Goal: Task Accomplishment & Management: Manage account settings

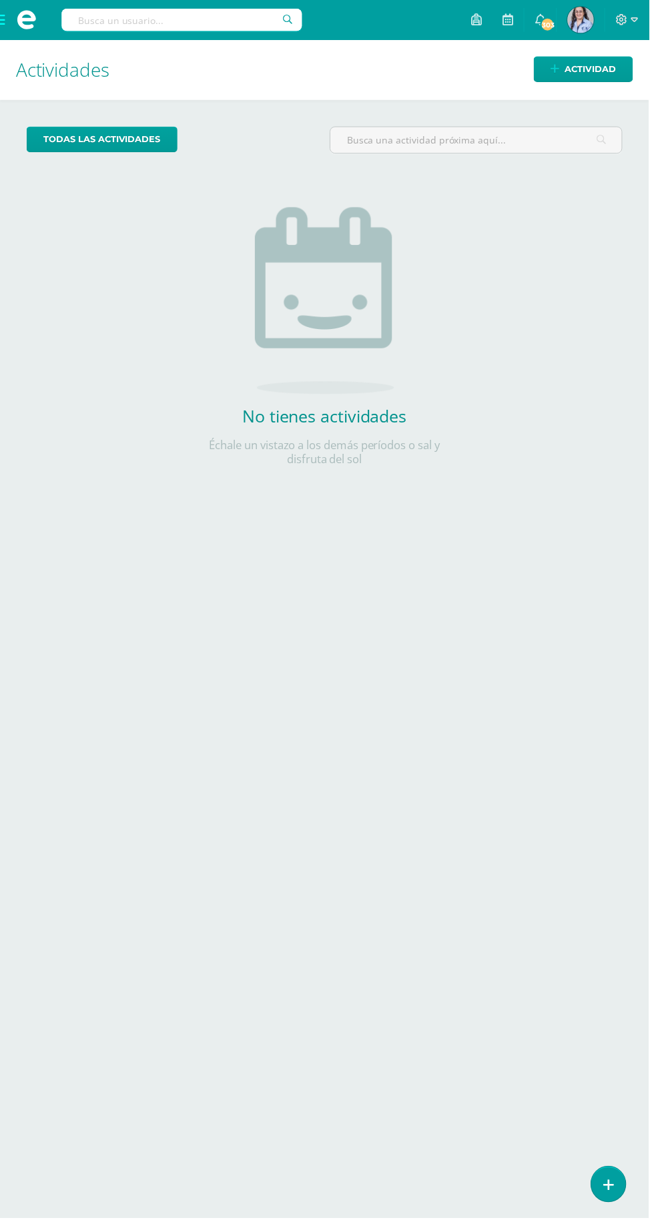
click at [19, 28] on span at bounding box center [27, 20] width 20 height 20
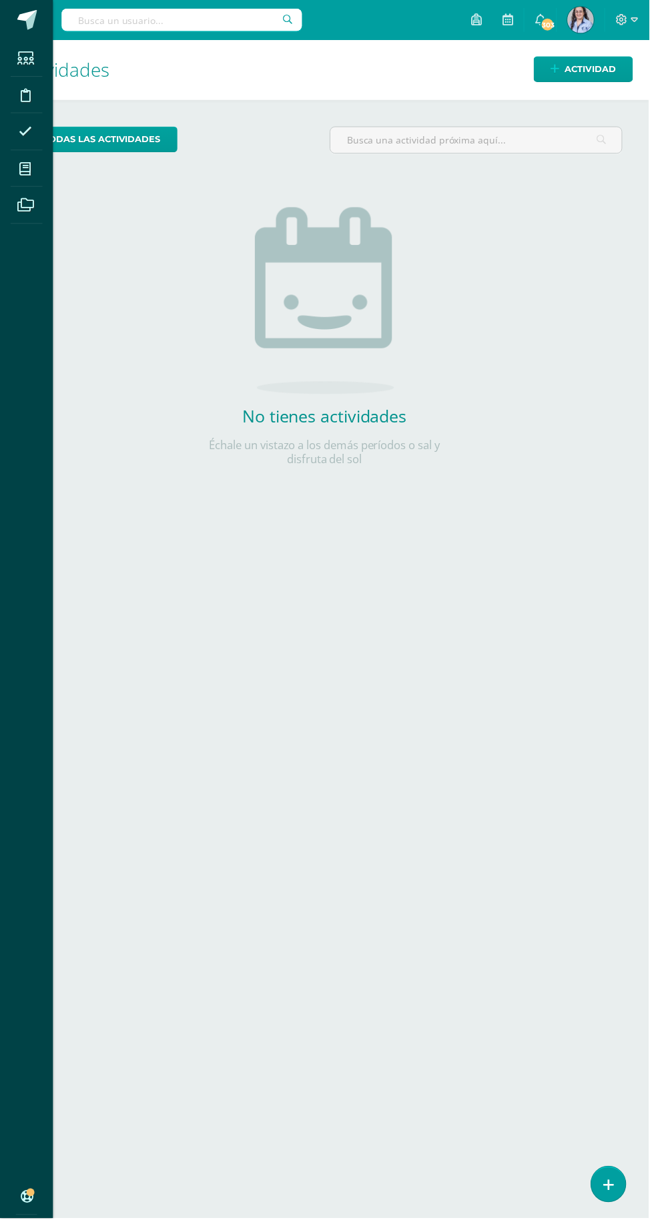
click at [25, 170] on icon at bounding box center [25, 170] width 12 height 13
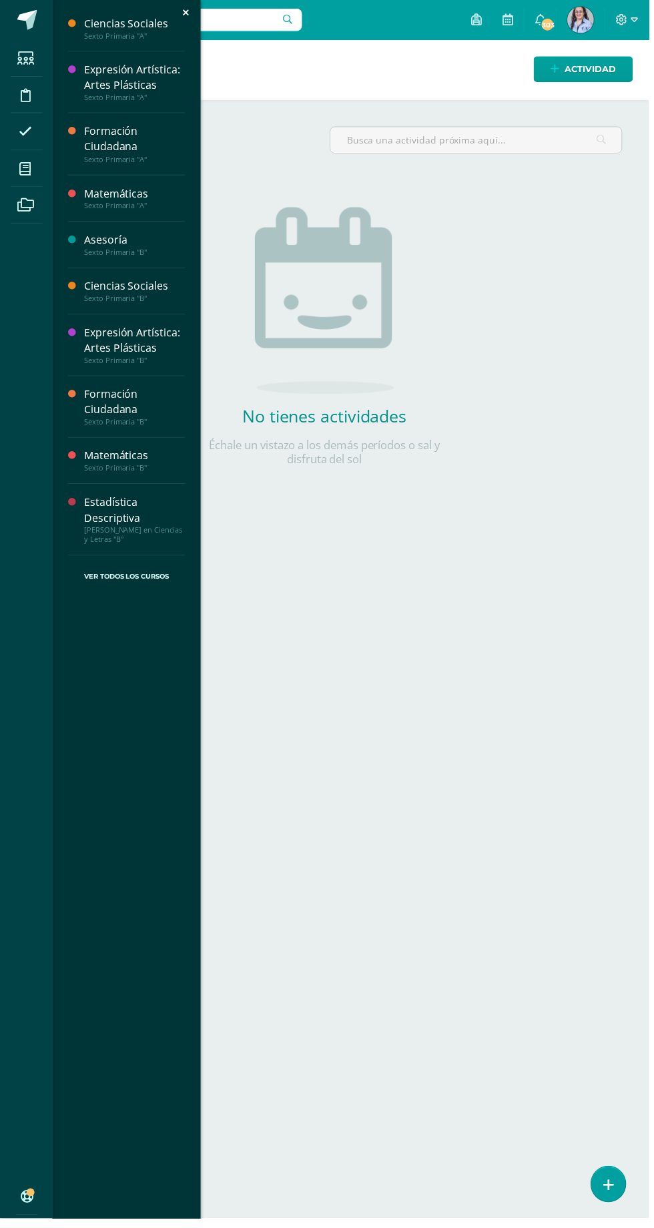
click at [146, 363] on div "Sexto Primaria "B"" at bounding box center [135, 362] width 101 height 9
click at [131, 385] on span "Actividades" at bounding box center [124, 386] width 51 height 13
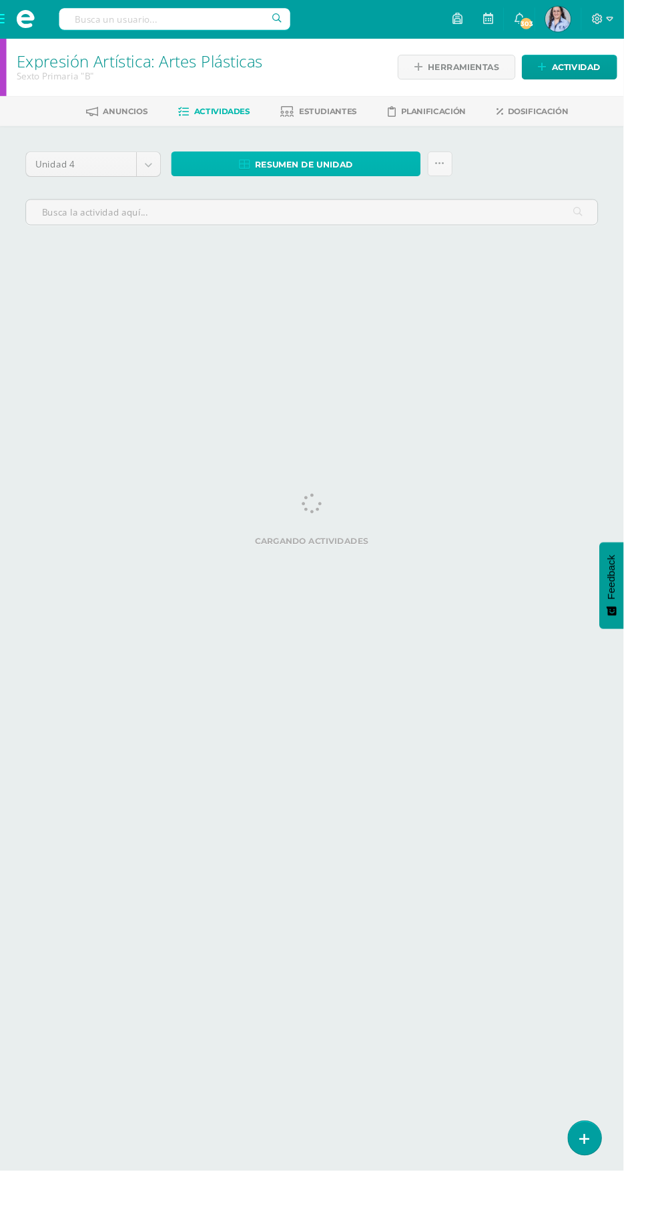
click at [328, 178] on span "Resumen de unidad" at bounding box center [319, 172] width 103 height 25
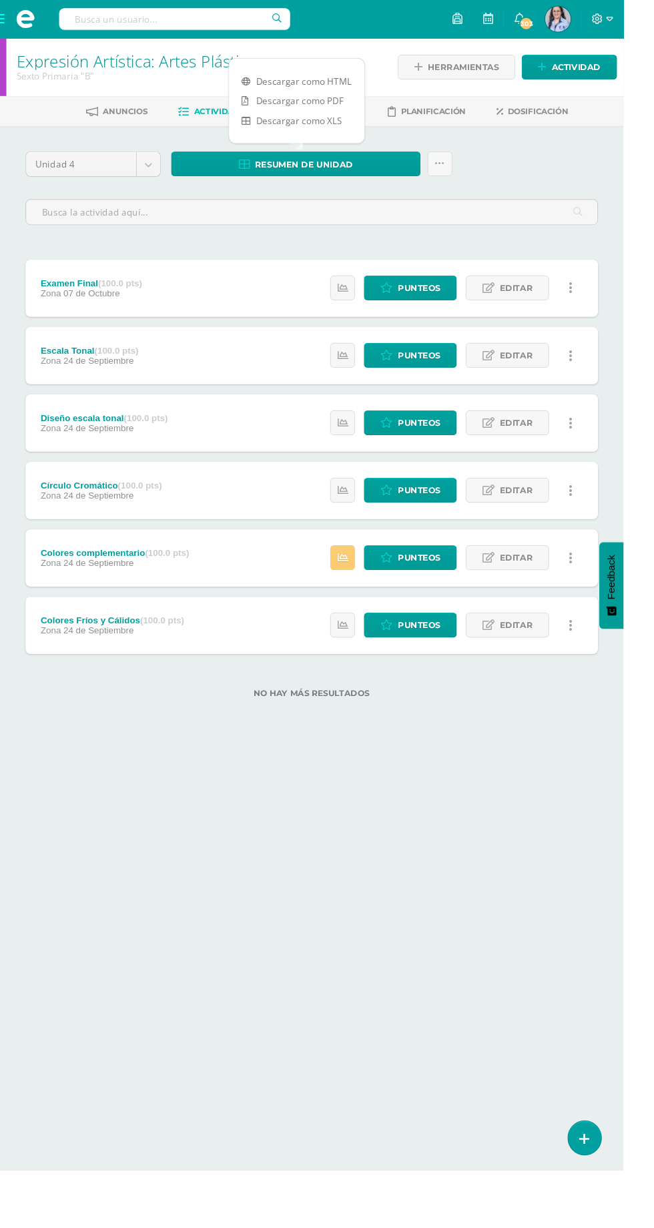
click at [335, 103] on link "Descargar como PDF" at bounding box center [311, 105] width 142 height 21
click at [588, 166] on div "Unidad 4 Unidad 1 Unidad 2 Unidad 3 Unidad 4 Resumen de unidad Subir actividade…" at bounding box center [326, 203] width 611 height 88
click at [340, 116] on span "Estudiantes" at bounding box center [344, 116] width 61 height 10
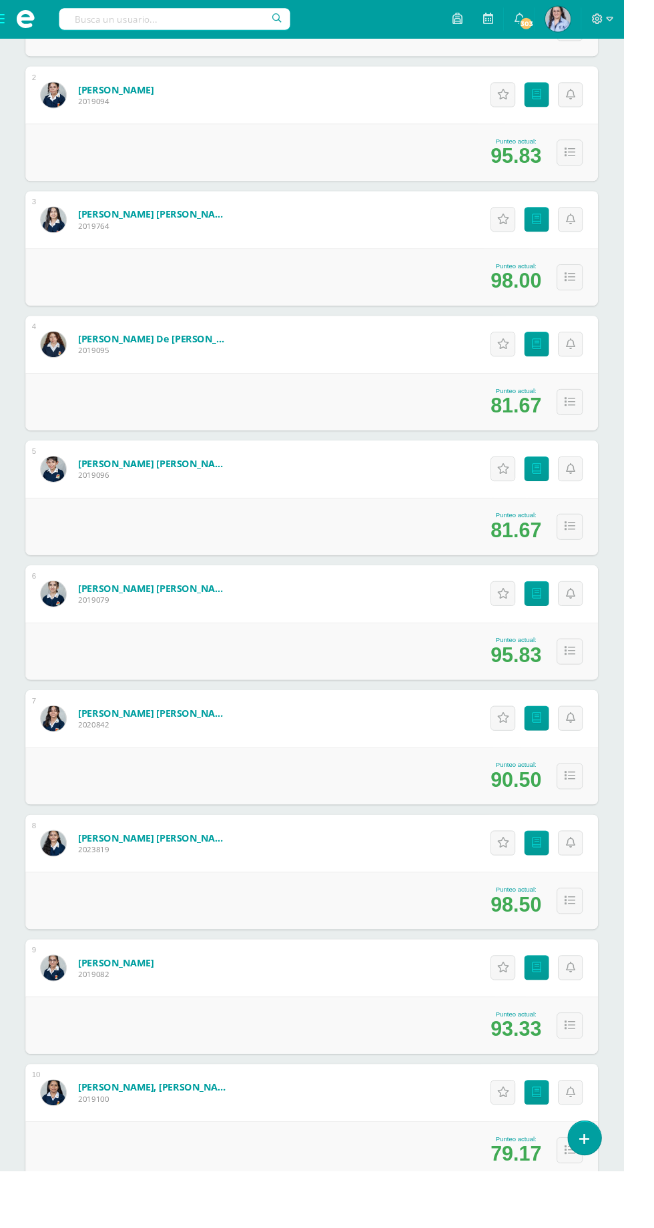
scroll to position [383, 0]
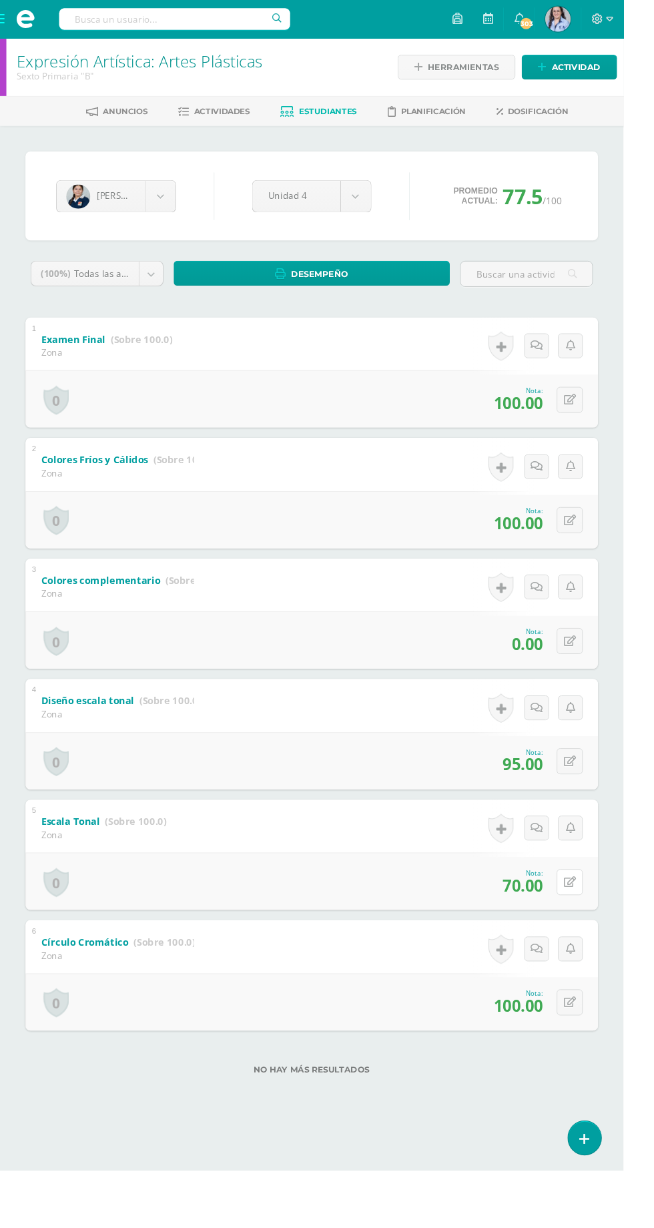
click at [590, 923] on button at bounding box center [597, 925] width 27 height 27
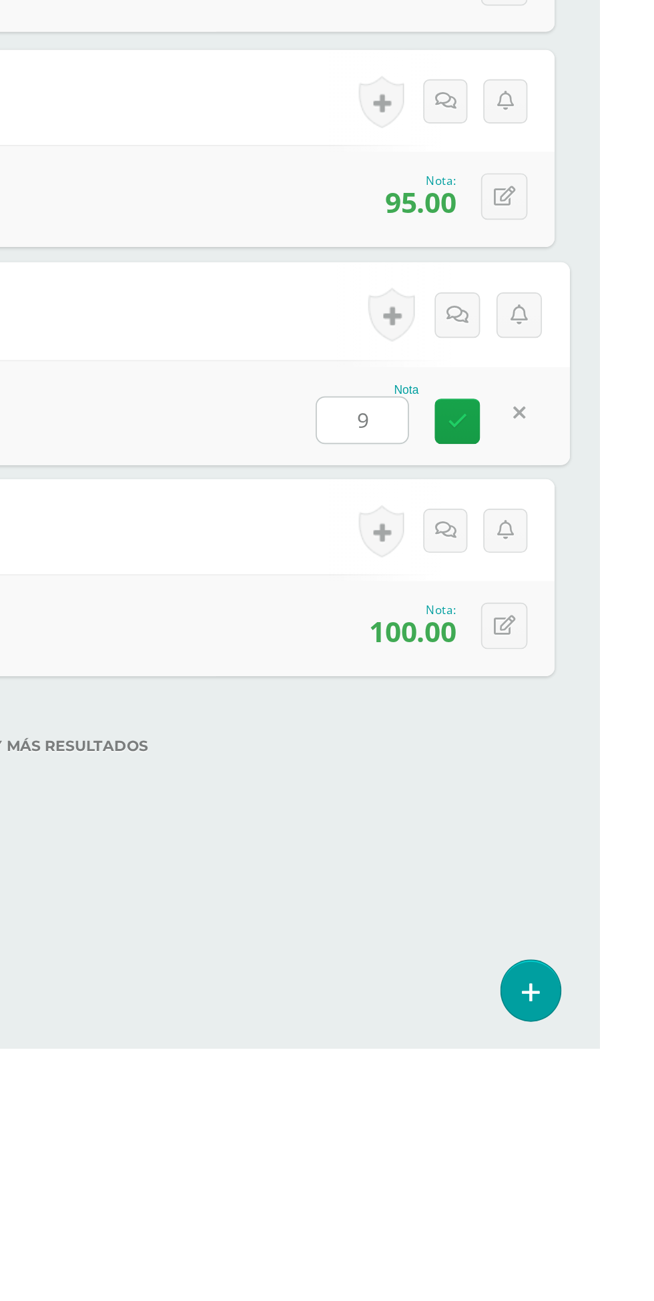
type input "95"
click at [569, 929] on icon at bounding box center [571, 930] width 12 height 11
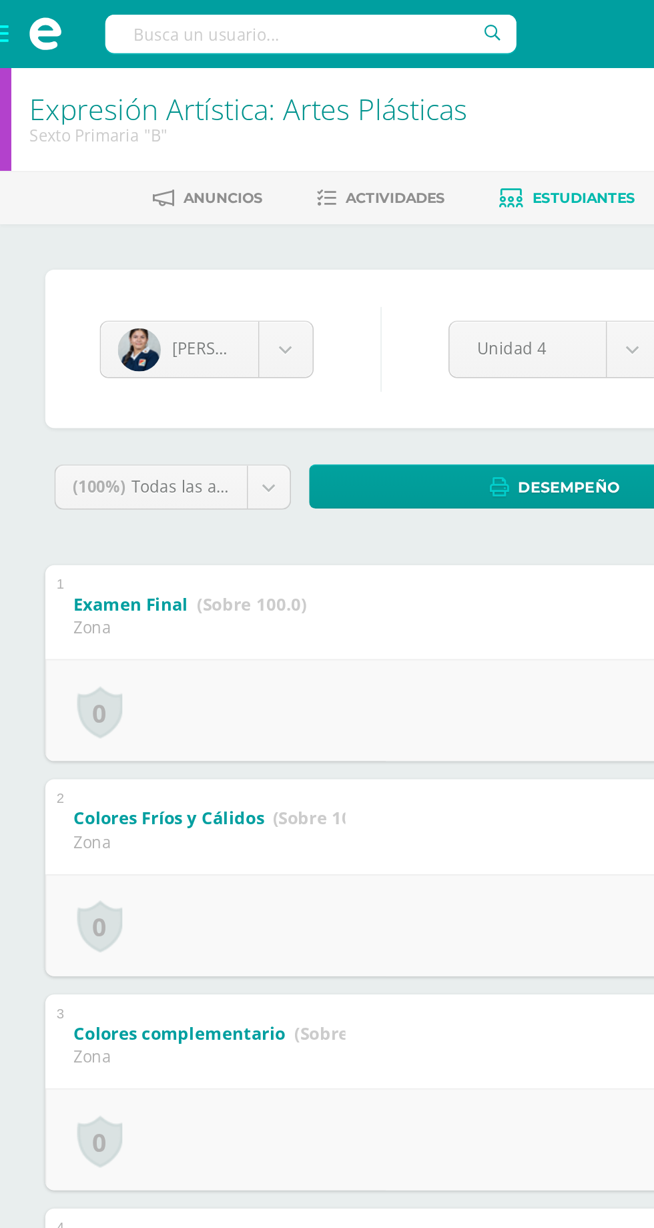
click at [232, 116] on span "Actividades" at bounding box center [233, 116] width 59 height 10
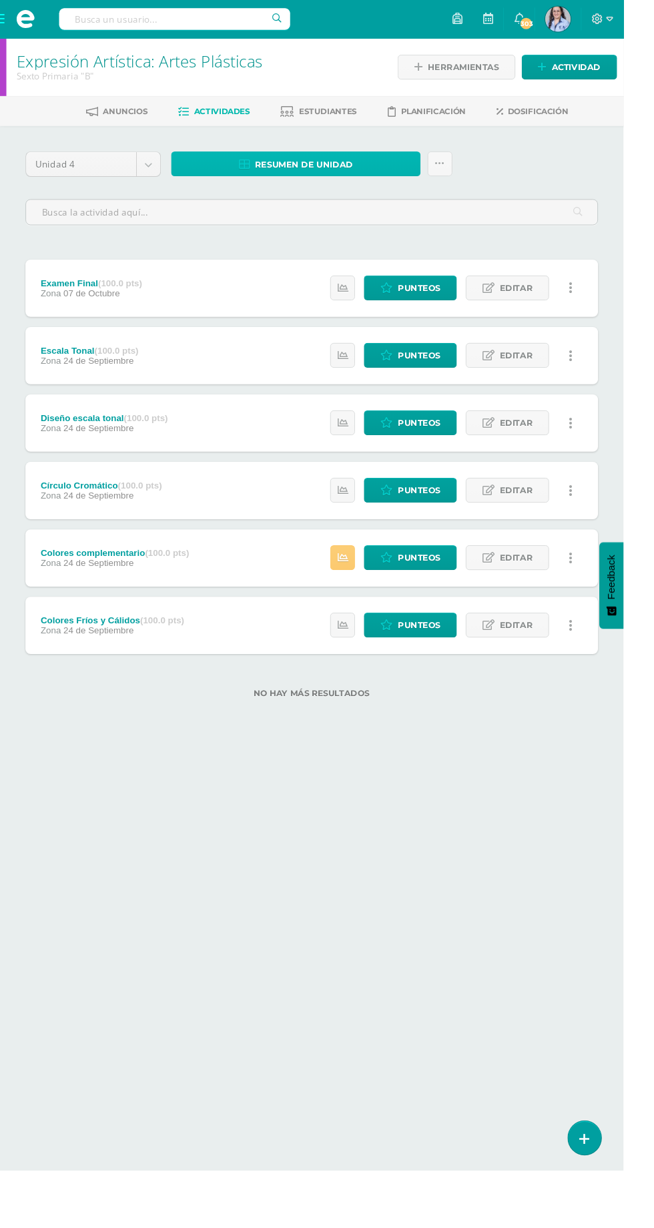
click at [350, 172] on span "Resumen de unidad" at bounding box center [319, 172] width 103 height 25
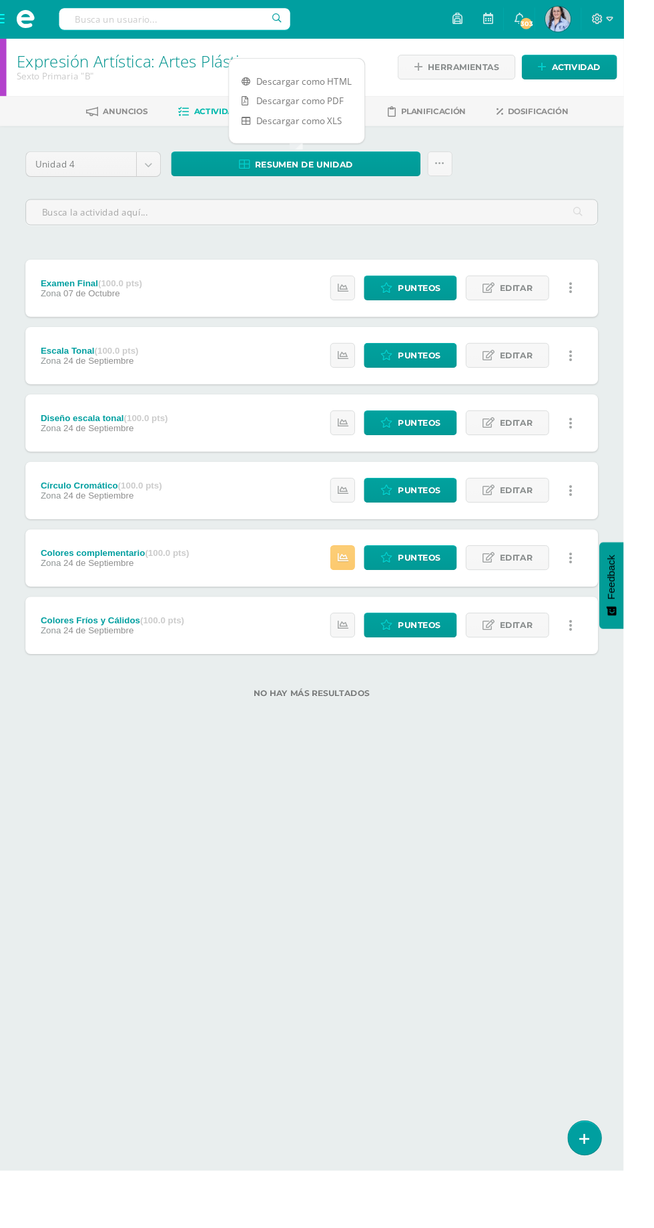
click at [337, 106] on link "Descargar como PDF" at bounding box center [311, 105] width 142 height 21
click at [329, 85] on link "Descargar como HTML" at bounding box center [311, 85] width 142 height 21
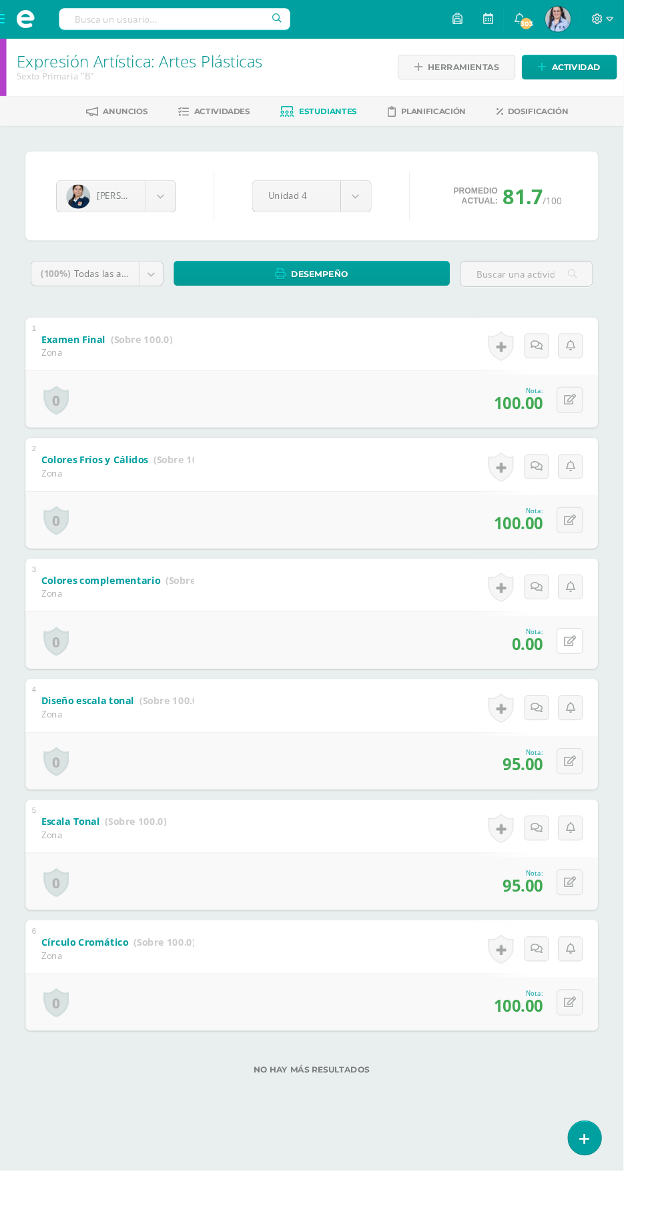
click at [589, 672] on button at bounding box center [597, 672] width 27 height 27
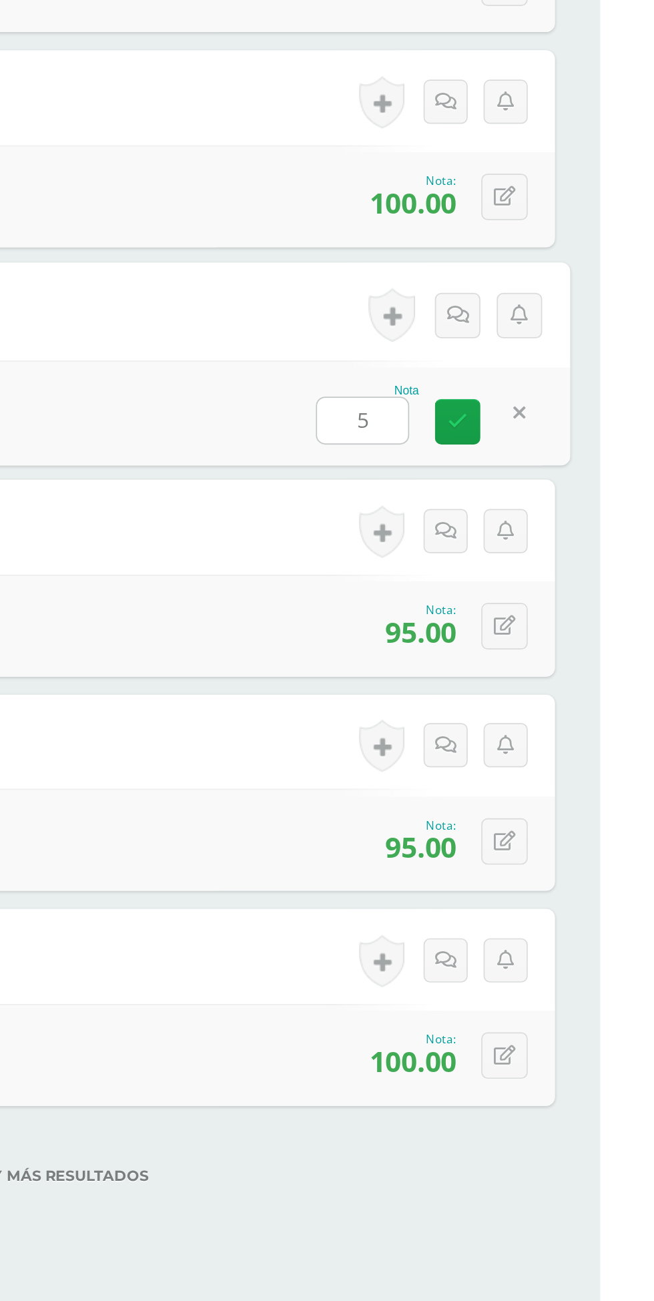
type input "50"
click at [563, 675] on link at bounding box center [570, 677] width 27 height 27
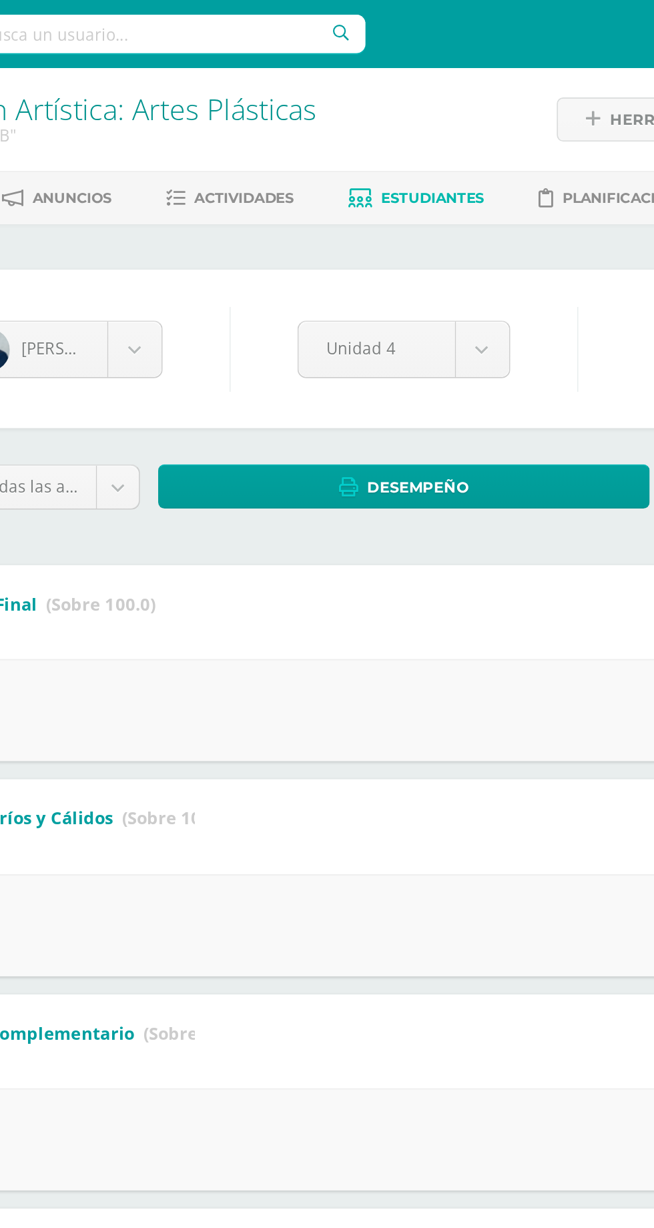
click at [228, 117] on span "Actividades" at bounding box center [233, 116] width 59 height 10
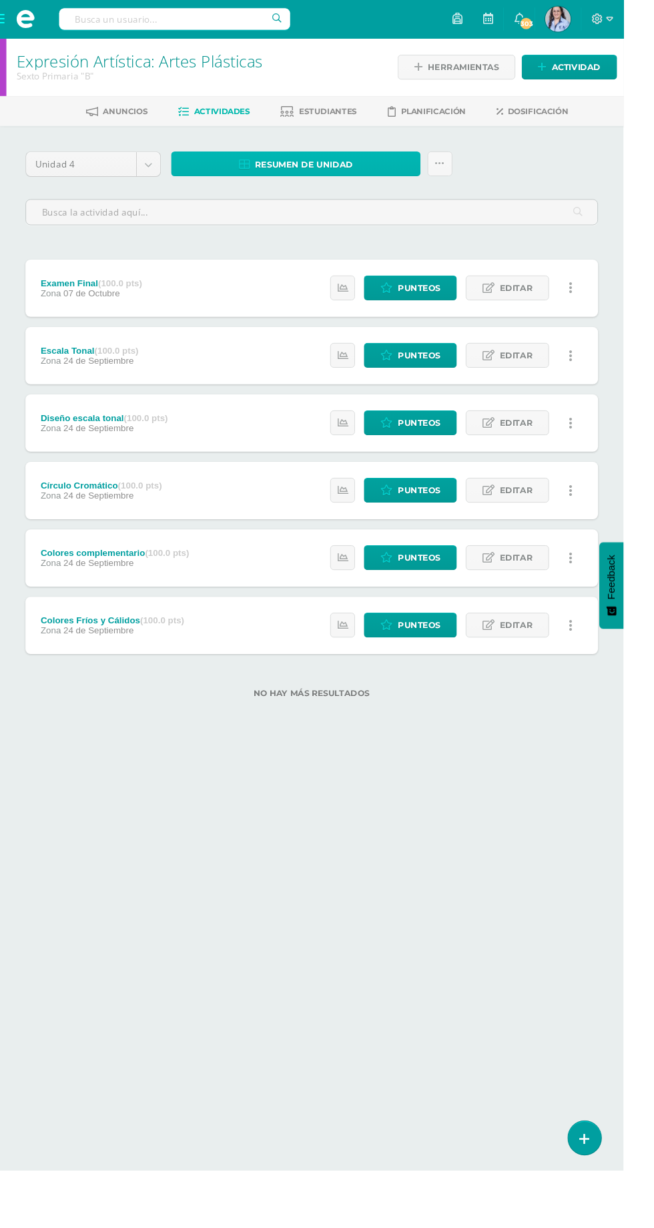
click at [360, 176] on span "Resumen de unidad" at bounding box center [319, 172] width 103 height 25
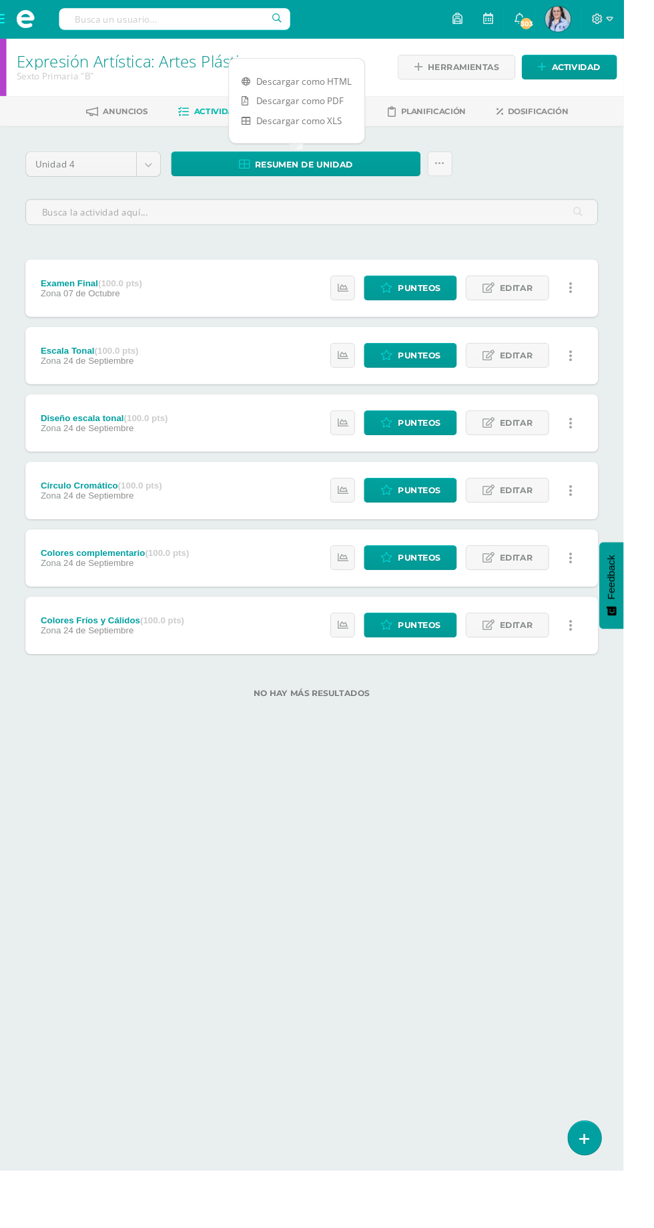
click at [330, 107] on link "Descargar como PDF" at bounding box center [311, 105] width 142 height 21
click at [321, 132] on link "Descargar como XLS" at bounding box center [311, 126] width 142 height 21
click at [555, 210] on input "text" at bounding box center [326, 223] width 599 height 26
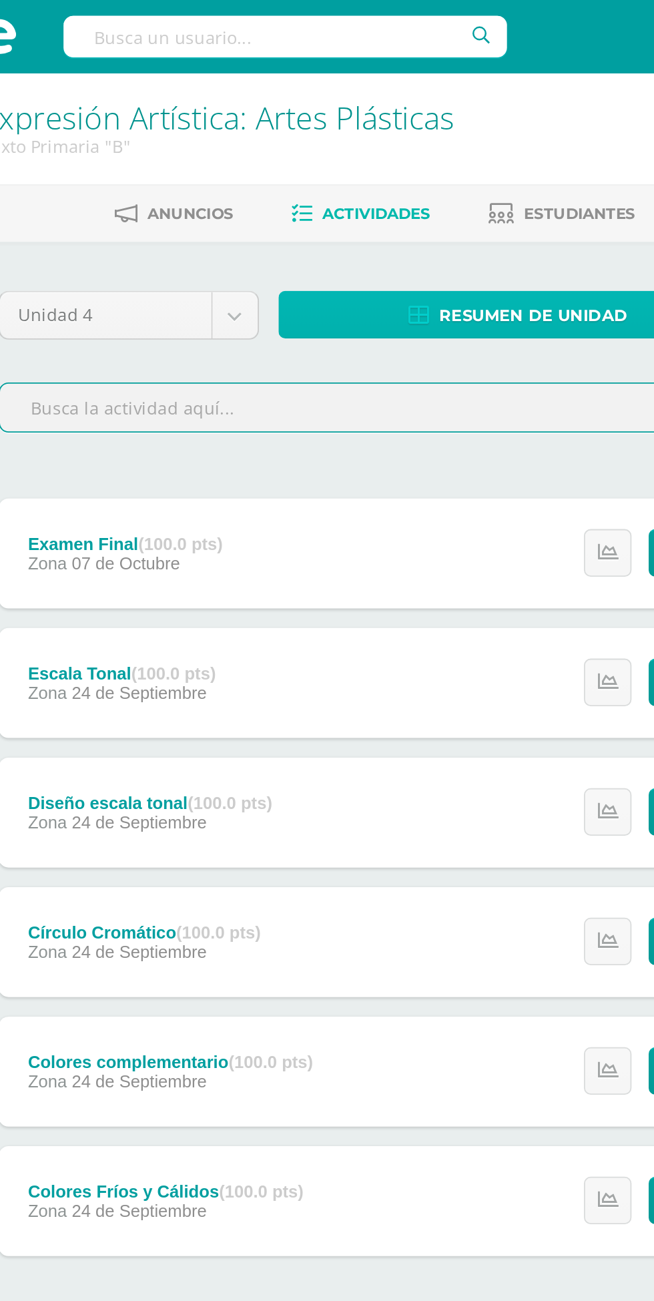
click at [312, 166] on span "Resumen de unidad" at bounding box center [319, 172] width 103 height 25
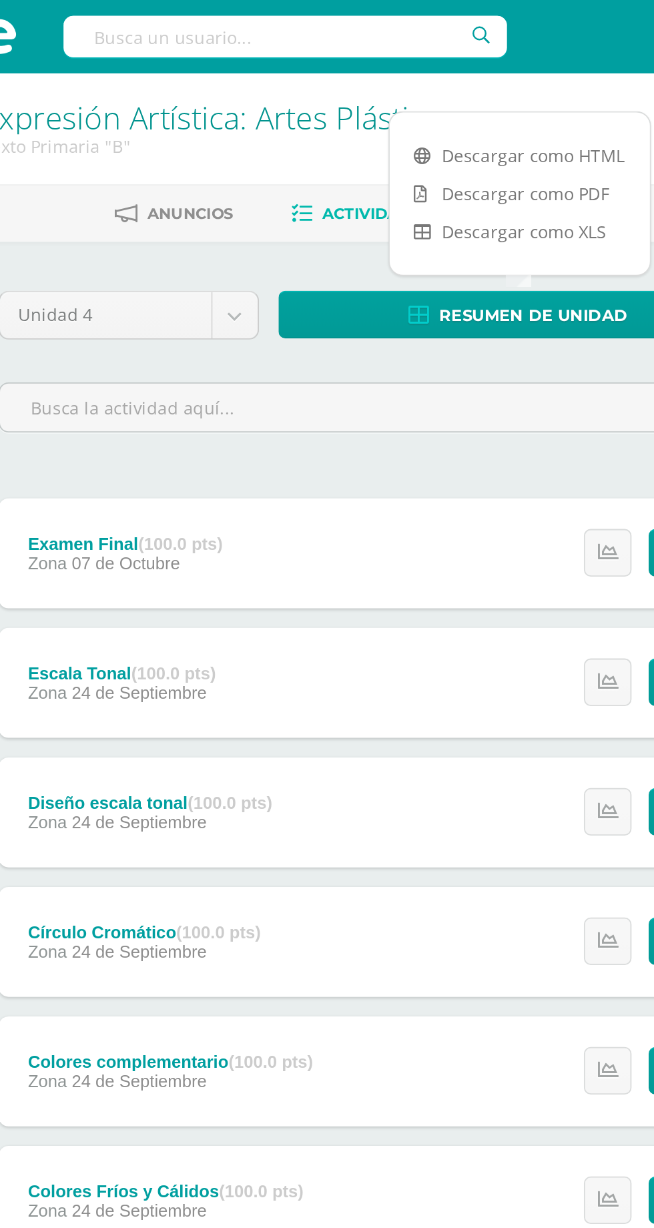
click at [340, 87] on link "Descargar como HTML" at bounding box center [311, 85] width 142 height 21
